Goal: Navigation & Orientation: Go to known website

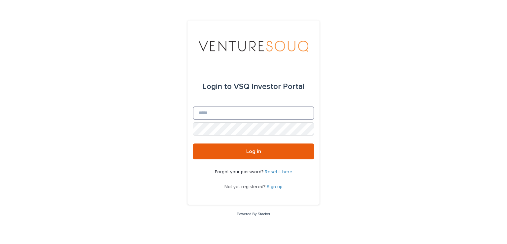
click at [226, 113] on input "Email" at bounding box center [253, 112] width 121 height 13
click at [166, 134] on div "Login to VSQ Investor Portal Email Password Log in Forgot your password? Reset …" at bounding box center [253, 122] width 507 height 244
drag, startPoint x: 191, startPoint y: 105, endPoint x: 202, endPoint y: 91, distance: 16.9
click at [202, 91] on div "Login to VSQ Investor Portal Email Password Log in Forgot your password? Reset …" at bounding box center [253, 112] width 132 height 184
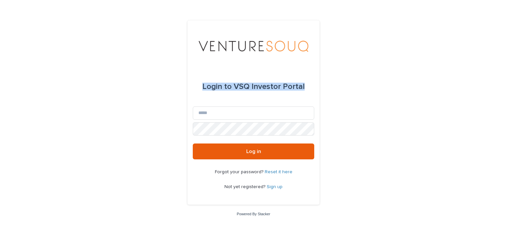
drag, startPoint x: 202, startPoint y: 91, endPoint x: 306, endPoint y: 78, distance: 104.5
click at [306, 78] on div "Login to VSQ Investor Portal" at bounding box center [253, 87] width 121 height 40
click at [305, 87] on div "Login to VSQ Investor Portal" at bounding box center [253, 87] width 121 height 40
drag, startPoint x: 305, startPoint y: 87, endPoint x: 197, endPoint y: 82, distance: 108.4
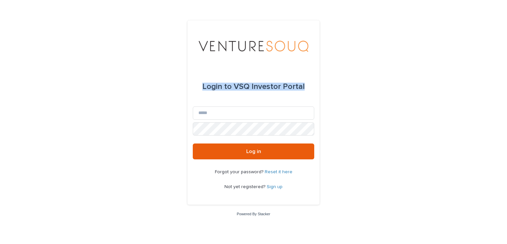
click at [197, 82] on div "Login to VSQ Investor Portal" at bounding box center [253, 87] width 121 height 40
